Goal: Check status: Check status

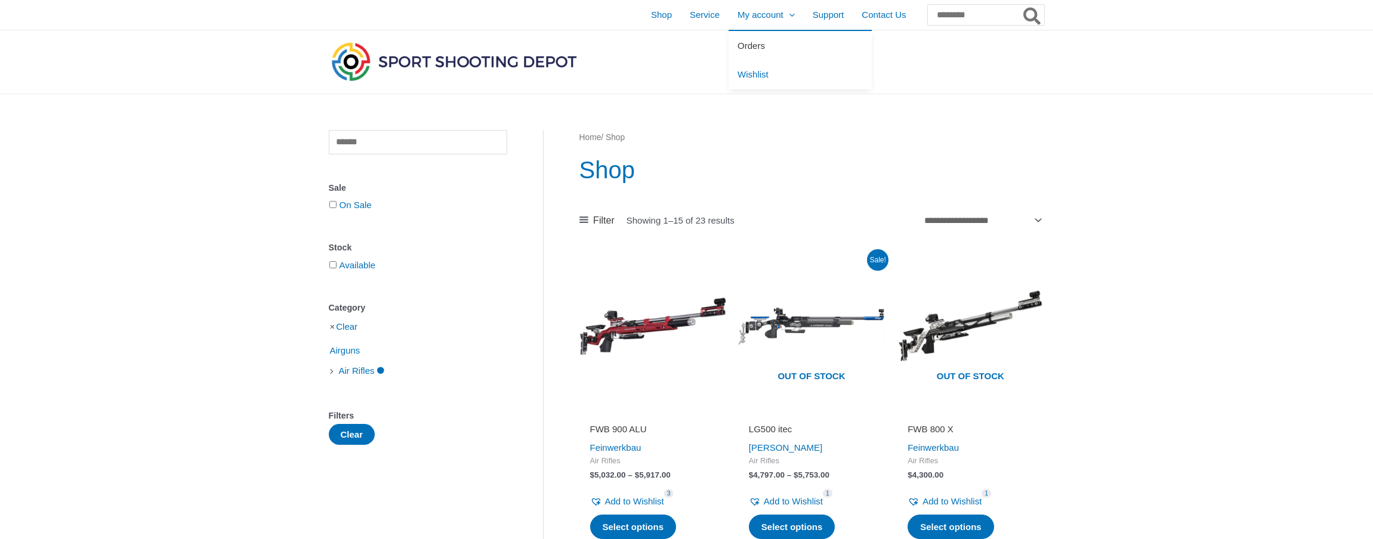
click at [737, 43] on span "Orders" at bounding box center [750, 46] width 27 height 10
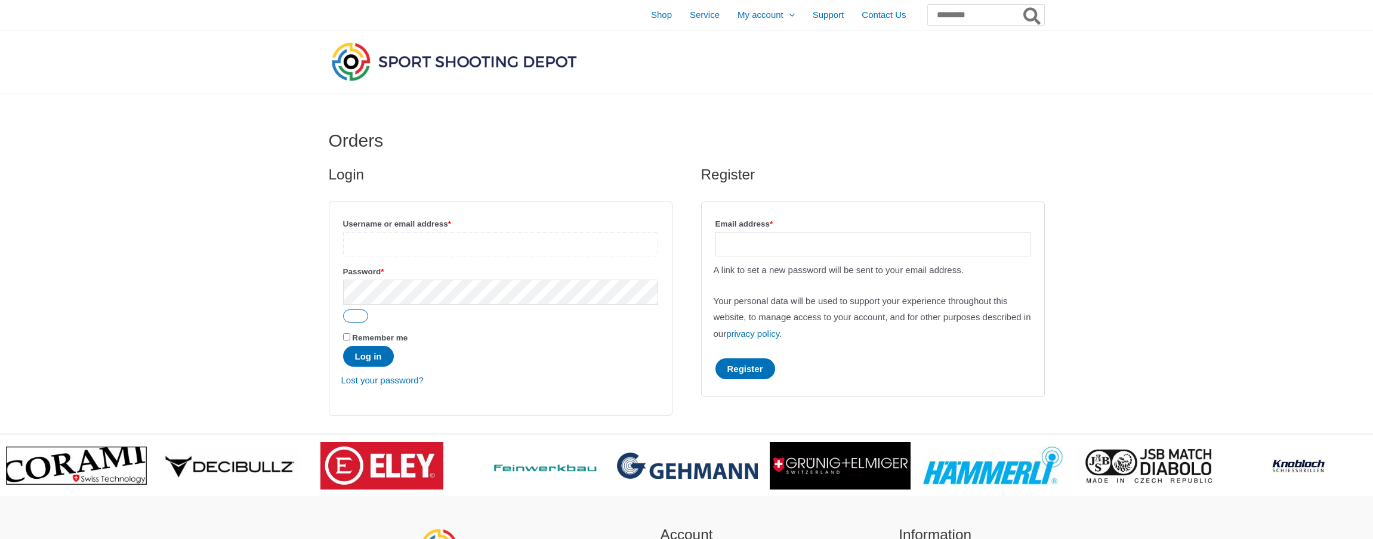
type input "**********"
click at [370, 357] on button "Log in" at bounding box center [368, 356] width 51 height 21
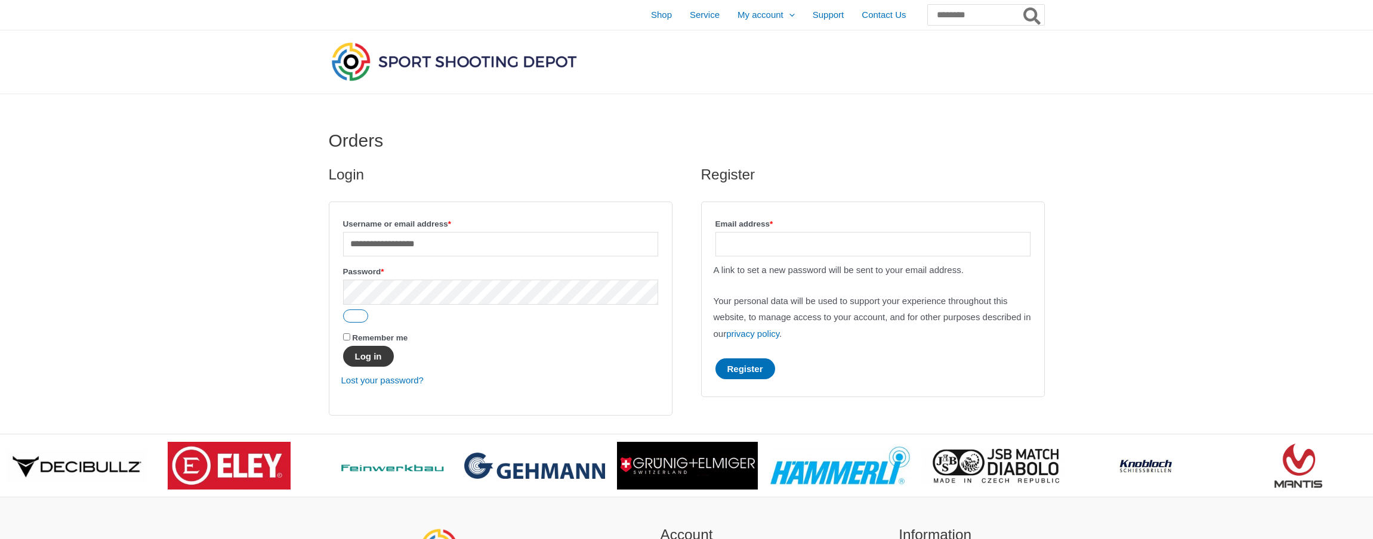
click at [376, 356] on button "Log in" at bounding box center [368, 356] width 51 height 21
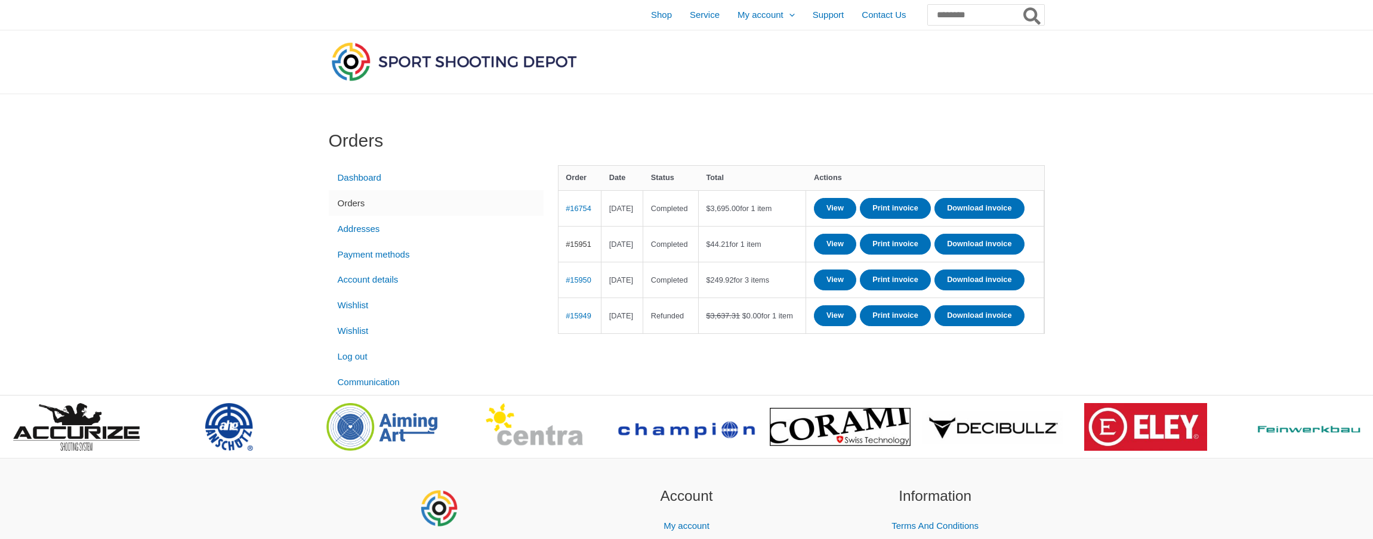
click at [581, 249] on link "#15951" at bounding box center [579, 244] width 26 height 9
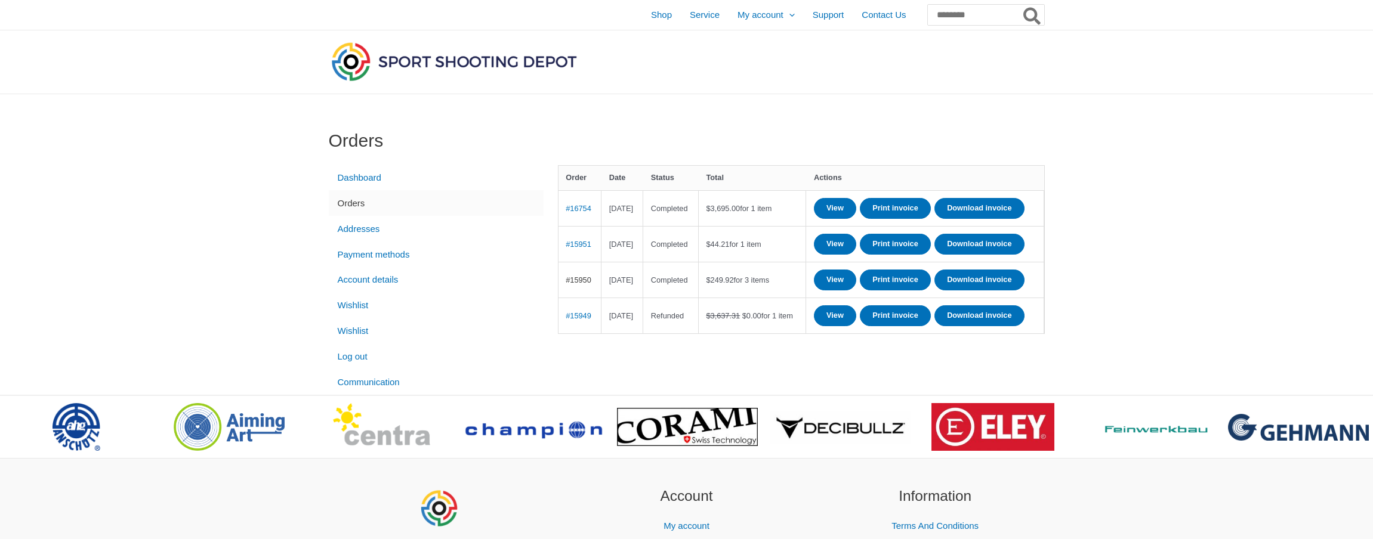
click at [581, 285] on link "#15950" at bounding box center [579, 280] width 26 height 9
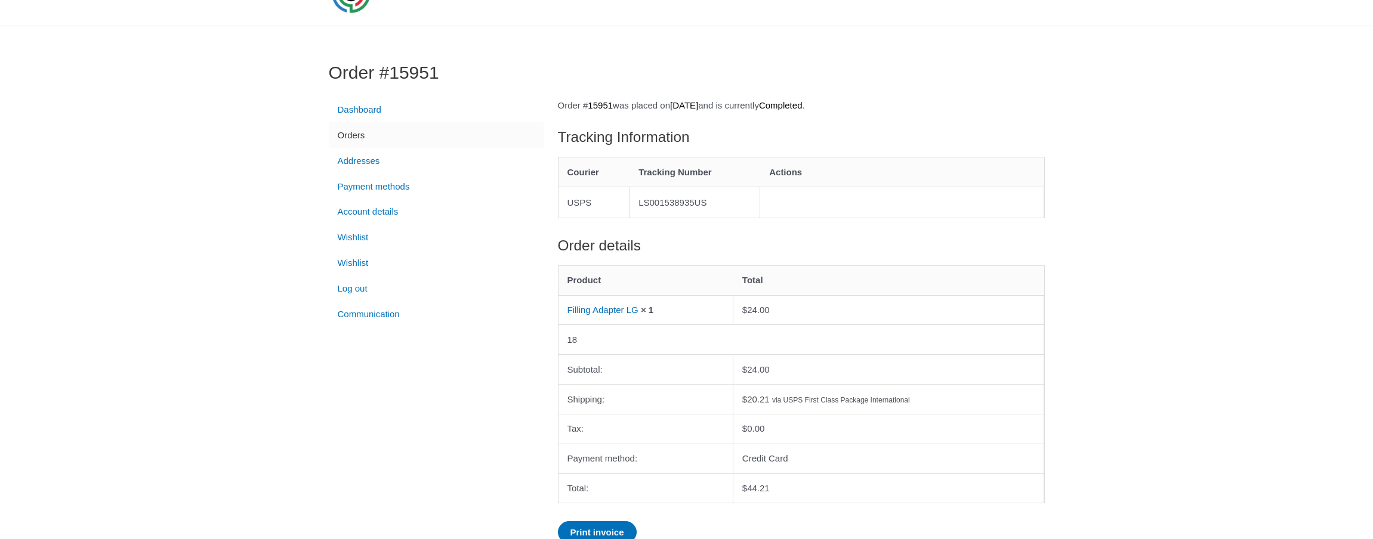
scroll to position [69, 0]
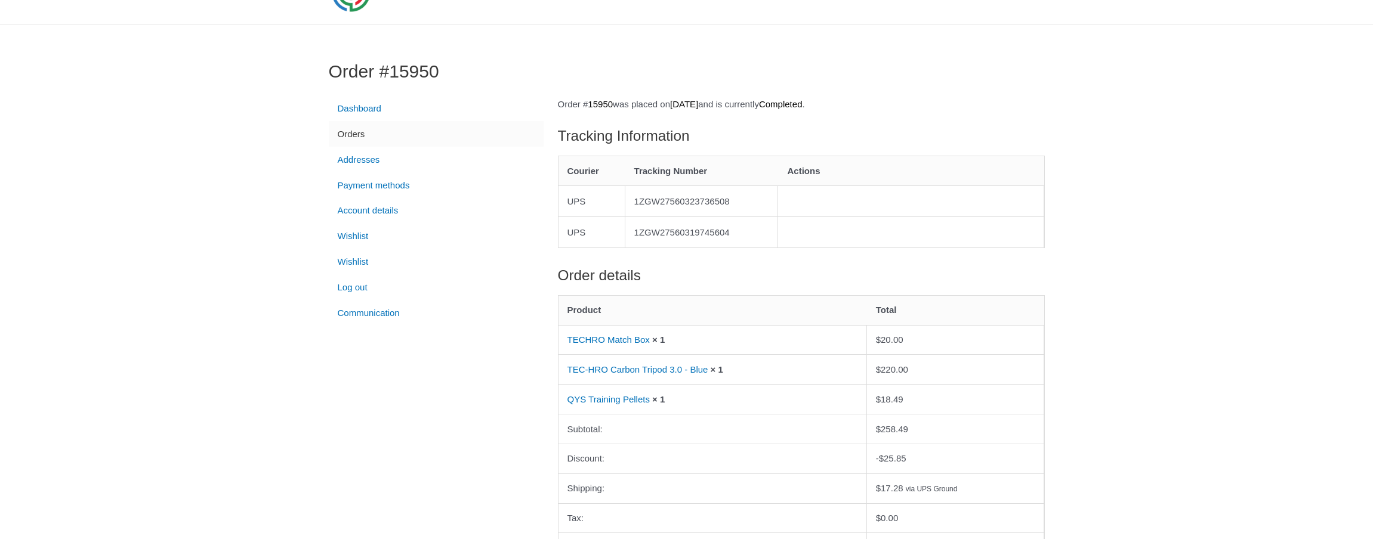
scroll to position [70, 0]
drag, startPoint x: 563, startPoint y: 394, endPoint x: 657, endPoint y: 399, distance: 93.8
click at [657, 399] on td "QYS Training Pellets × 1" at bounding box center [712, 398] width 308 height 30
copy link "QYS Training Pellets"
click at [632, 396] on link "QYS Training Pellets" at bounding box center [608, 398] width 82 height 10
